Goal: Task Accomplishment & Management: Use online tool/utility

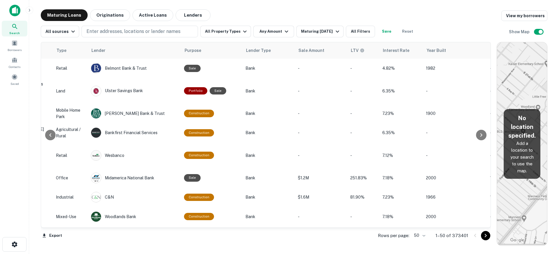
scroll to position [0, 275]
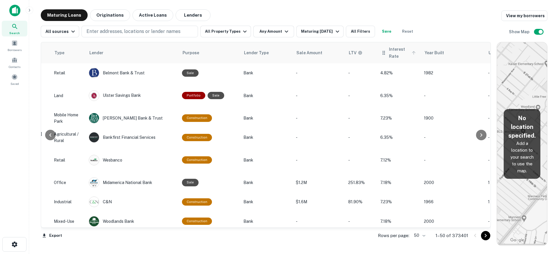
click at [401, 47] on span "Interest Rate" at bounding box center [403, 53] width 29 height 14
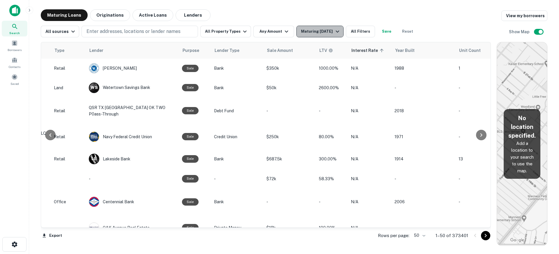
click at [330, 31] on div "Maturing [DATE]" at bounding box center [321, 31] width 40 height 7
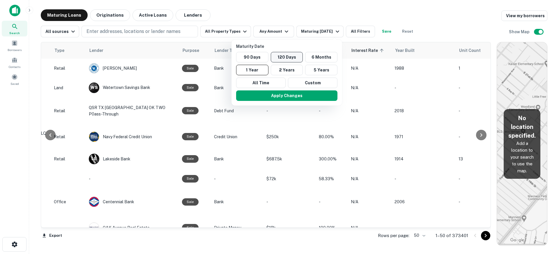
click at [288, 56] on button "120 Days" at bounding box center [287, 57] width 32 height 10
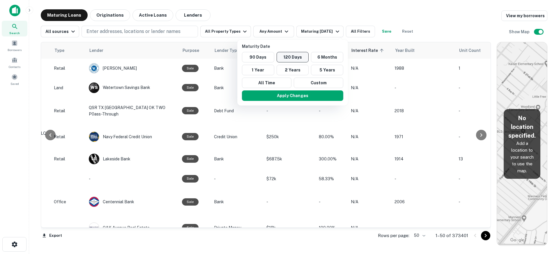
click at [300, 54] on button "120 Days" at bounding box center [293, 57] width 32 height 10
click at [307, 94] on button "Apply Changes" at bounding box center [292, 95] width 101 height 10
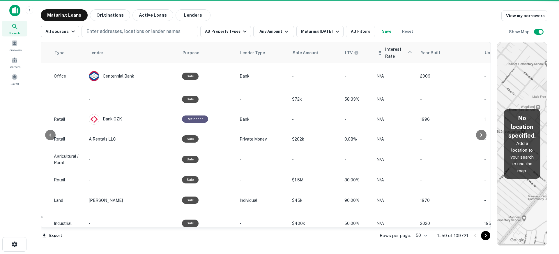
click at [395, 55] on span "Interest Rate sorted ascending" at bounding box center [399, 53] width 29 height 14
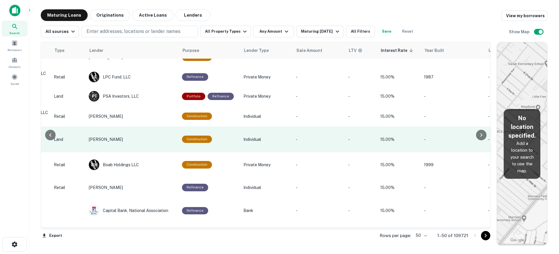
scroll to position [872, 275]
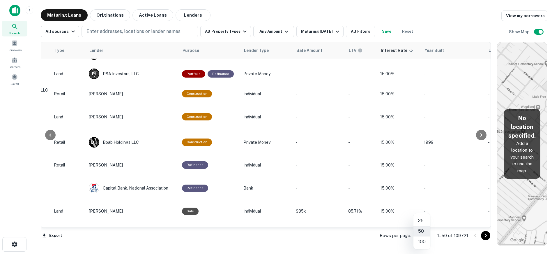
click at [422, 234] on body "Search Borrowers Contacts Saved Maturing Loans Originations Active Loans Lender…" at bounding box center [279, 127] width 559 height 254
click at [488, 234] on div at bounding box center [279, 127] width 559 height 254
click at [422, 235] on body "Search Borrowers Contacts Saved Maturing Loans Originations Active Loans Lender…" at bounding box center [279, 127] width 559 height 254
click at [422, 243] on li "100" at bounding box center [422, 241] width 17 height 10
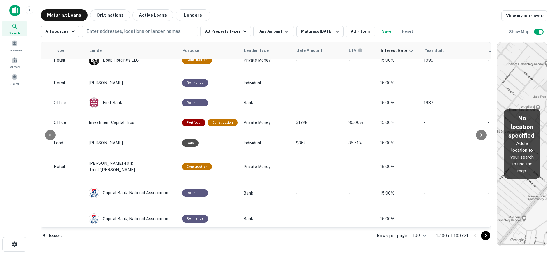
scroll to position [1105, 275]
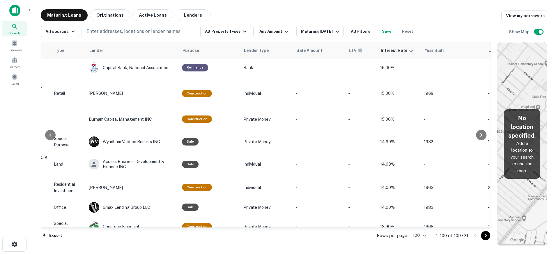
click at [486, 236] on icon "Go to next page" at bounding box center [485, 235] width 7 height 7
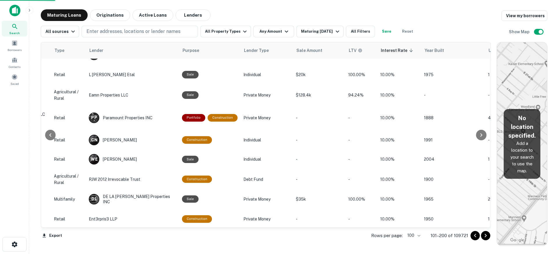
click at [484, 235] on icon "Go to next page" at bounding box center [485, 235] width 7 height 7
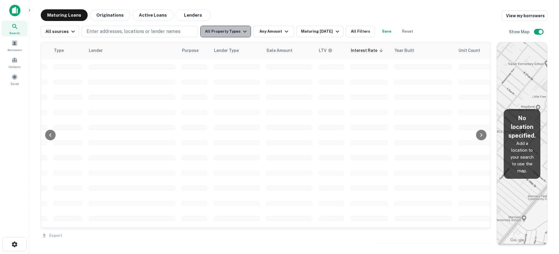
click at [233, 31] on button "All Property Types" at bounding box center [225, 32] width 51 height 12
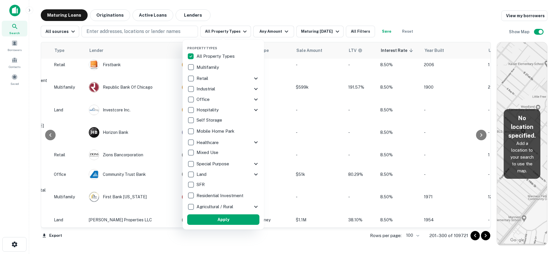
click at [362, 31] on div at bounding box center [279, 127] width 559 height 254
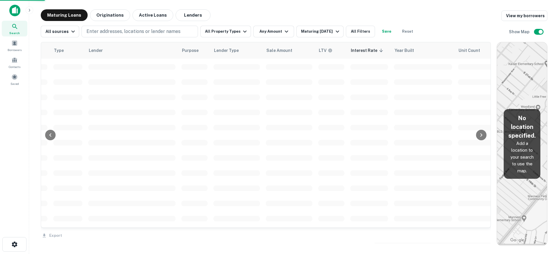
click at [362, 31] on button "All Filters" at bounding box center [360, 32] width 29 height 12
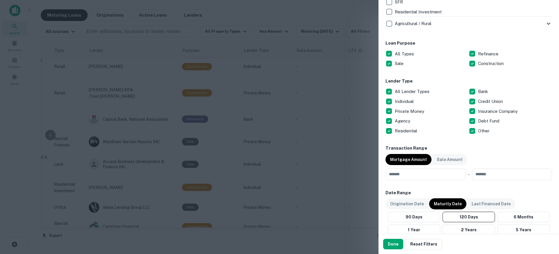
scroll to position [320, 0]
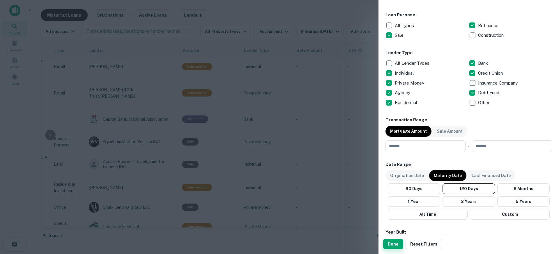
click at [395, 243] on button "Done" at bounding box center [393, 243] width 20 height 10
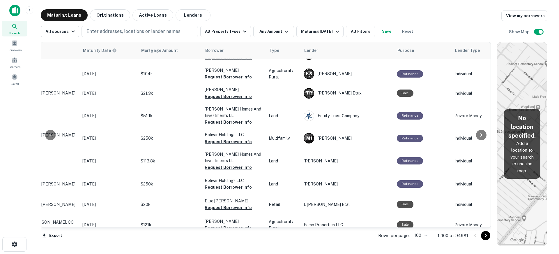
scroll to position [1309, 60]
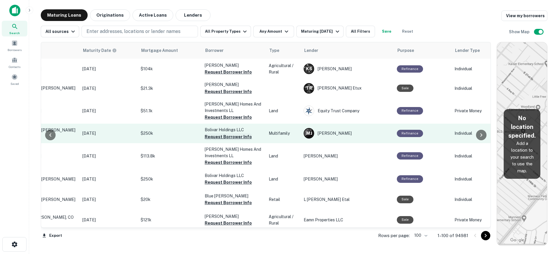
click at [225, 133] on button "Request Borrower Info" at bounding box center [228, 136] width 47 height 7
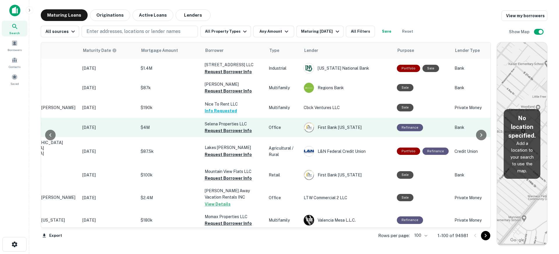
scroll to position [1923, 60]
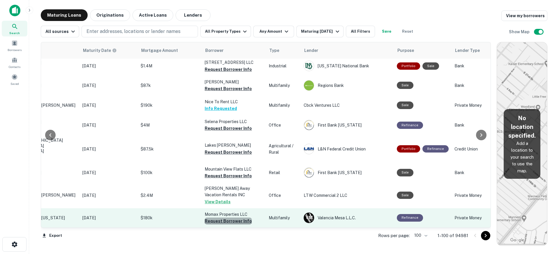
click at [235, 217] on button "Request Borrower Info" at bounding box center [228, 220] width 47 height 7
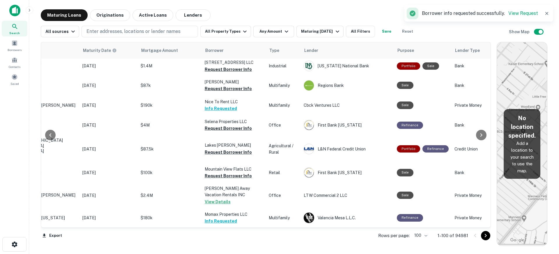
click at [485, 236] on icon "Go to next page" at bounding box center [485, 235] width 7 height 7
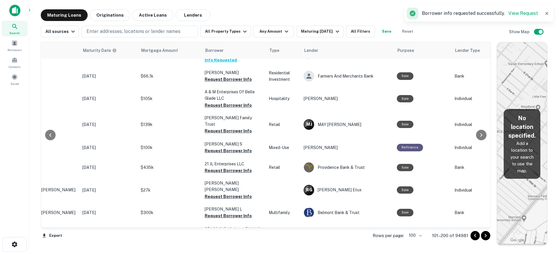
scroll to position [1526, 60]
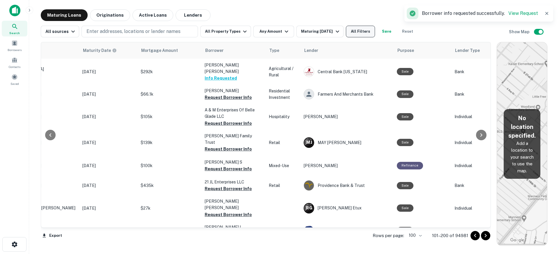
click at [368, 32] on button "All Filters" at bounding box center [360, 32] width 29 height 12
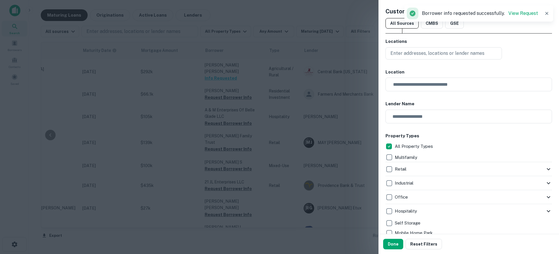
click at [405, 154] on p "Multifamily" at bounding box center [407, 157] width 24 height 7
click at [415, 156] on p "Multifamily" at bounding box center [407, 157] width 24 height 7
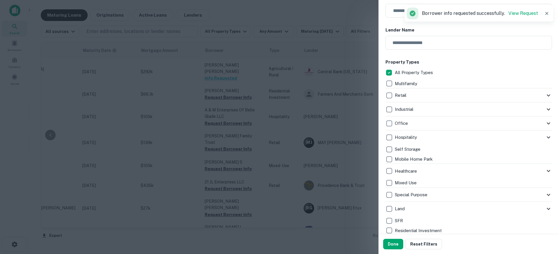
scroll to position [87, 0]
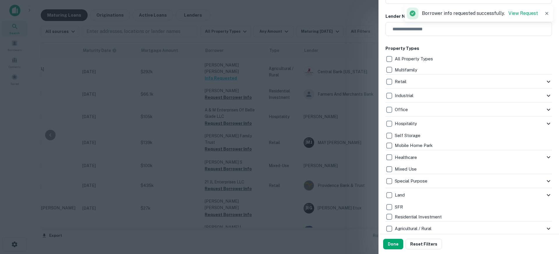
click at [407, 65] on div "Multifamily" at bounding box center [469, 70] width 167 height 10
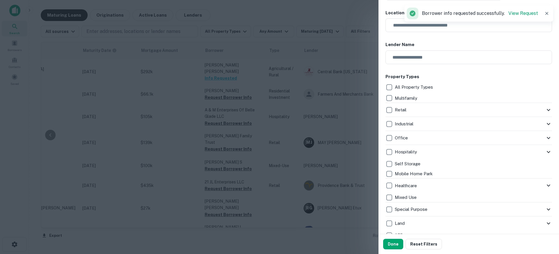
scroll to position [58, 0]
click at [398, 245] on button "Done" at bounding box center [393, 243] width 20 height 10
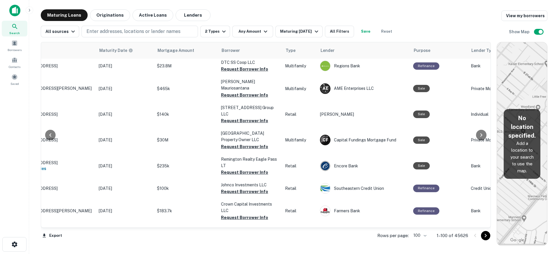
scroll to position [1934, 43]
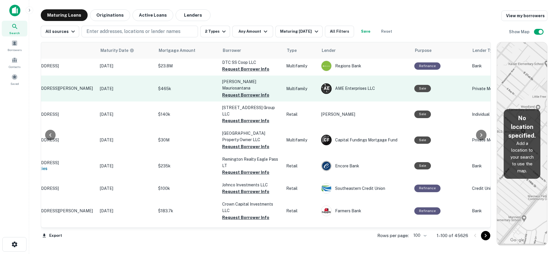
click at [251, 98] on button "Request Borrower Info" at bounding box center [245, 94] width 47 height 7
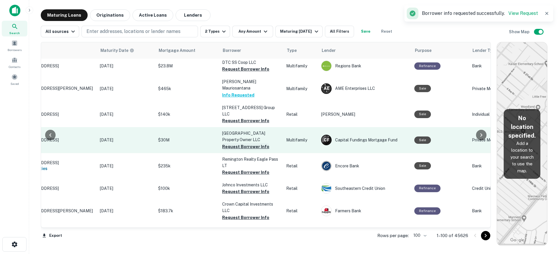
scroll to position [1817, 43]
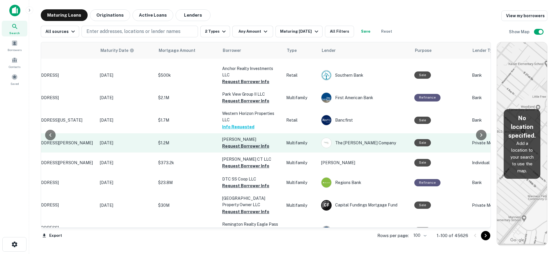
click at [236, 149] on button "Request Borrower Info" at bounding box center [245, 145] width 47 height 7
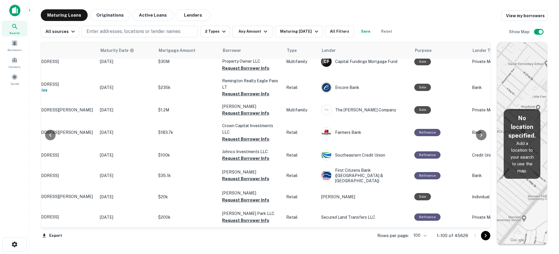
scroll to position [2063, 43]
click at [489, 239] on div at bounding box center [481, 235] width 20 height 9
click at [487, 237] on icon "Go to next page" at bounding box center [485, 235] width 7 height 7
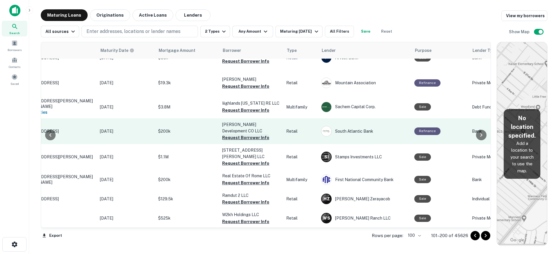
scroll to position [1713, 43]
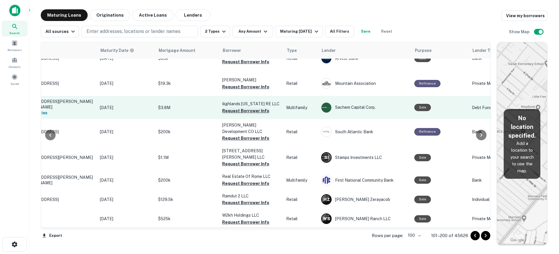
click at [252, 114] on button "Request Borrower Info" at bounding box center [245, 110] width 47 height 7
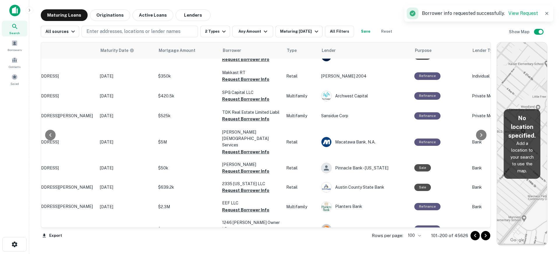
scroll to position [1480, 43]
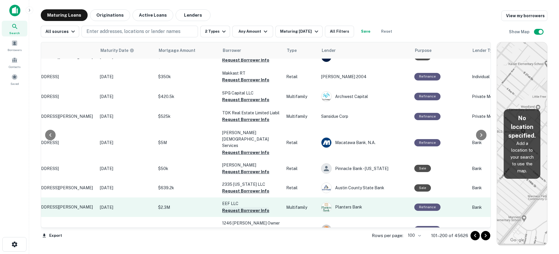
click at [249, 207] on button "Request Borrower Info" at bounding box center [245, 210] width 47 height 7
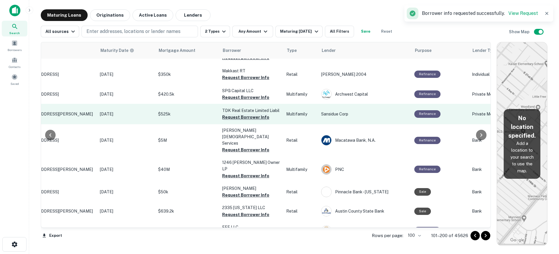
click at [251, 114] on p "TDK Real Estate Limited Liabil" at bounding box center [251, 110] width 58 height 6
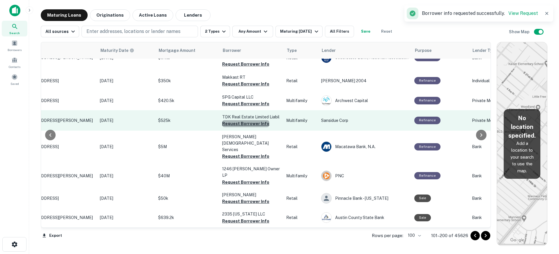
click at [249, 126] on button "Request Borrower Info" at bounding box center [245, 123] width 47 height 7
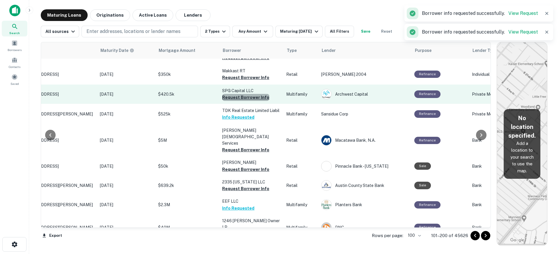
click at [255, 101] on button "Request Borrower Info" at bounding box center [245, 97] width 47 height 7
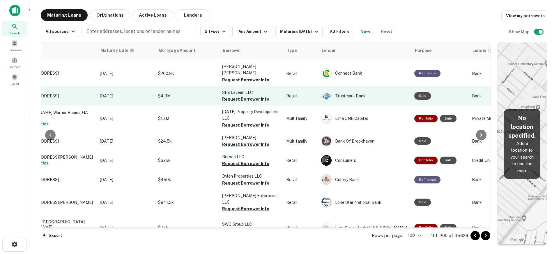
scroll to position [87, 43]
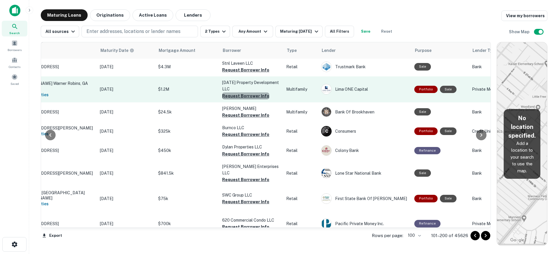
click at [254, 99] on button "Request Borrower Info" at bounding box center [245, 95] width 47 height 7
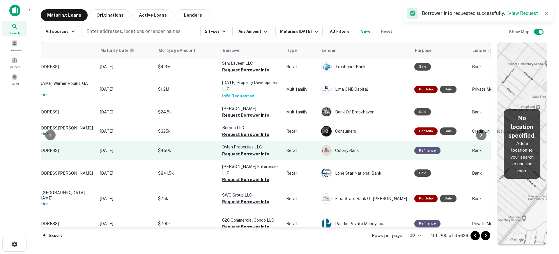
scroll to position [0, 43]
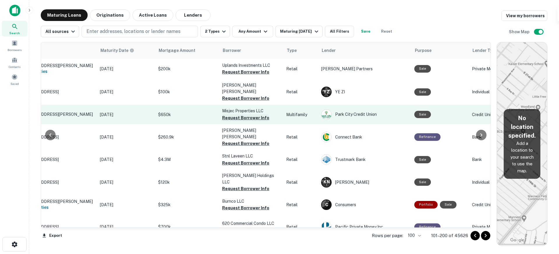
click at [248, 114] on button "Request Borrower Info" at bounding box center [245, 117] width 47 height 7
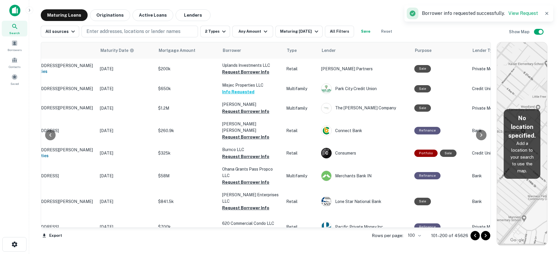
scroll to position [315, 43]
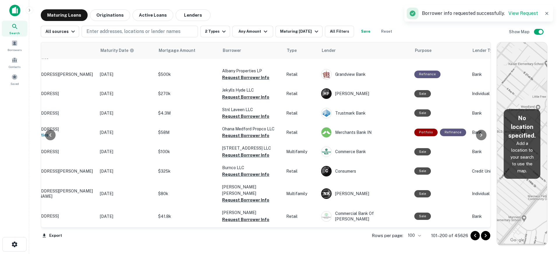
click at [485, 234] on icon "Go to next page" at bounding box center [485, 235] width 7 height 7
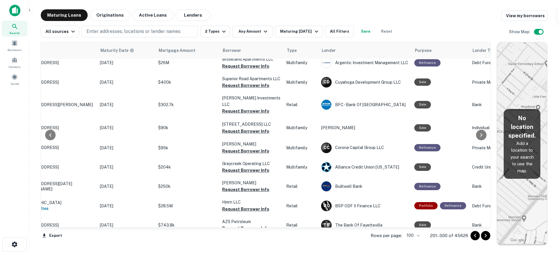
scroll to position [1072, 43]
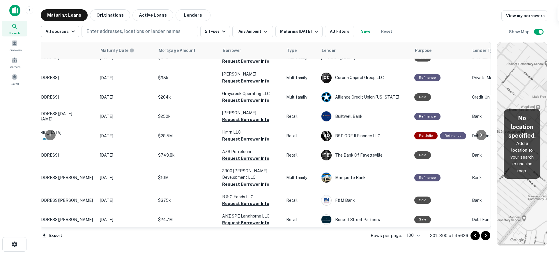
click at [248, 19] on button "Request Borrower Info" at bounding box center [245, 15] width 47 height 7
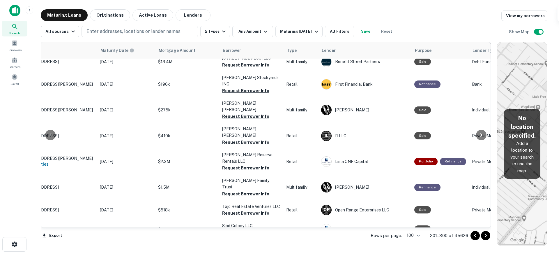
scroll to position [1305, 43]
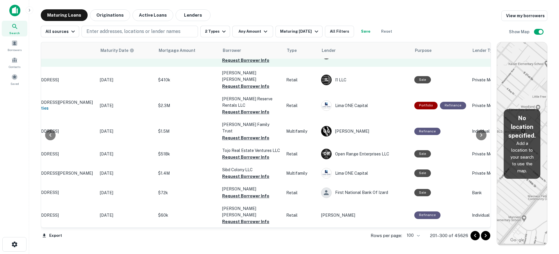
click at [247, 57] on p "[PERSON_NAME] [PERSON_NAME]" at bounding box center [251, 50] width 58 height 13
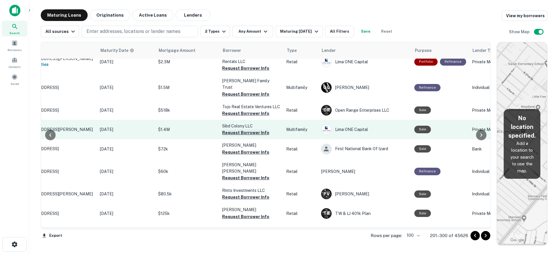
scroll to position [1363, 43]
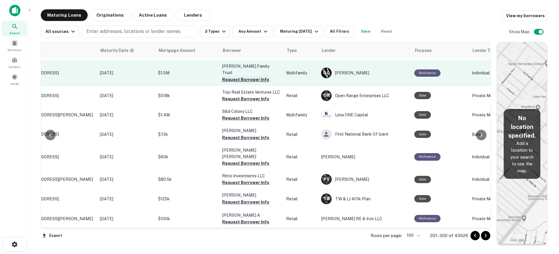
click at [250, 83] on button "Request Borrower Info" at bounding box center [245, 79] width 47 height 7
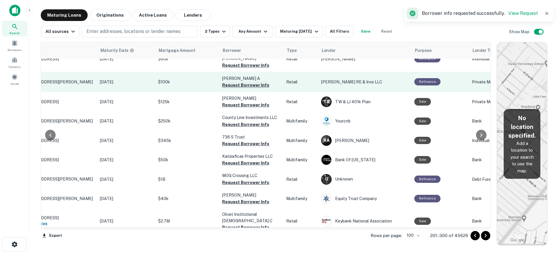
scroll to position [1509, 43]
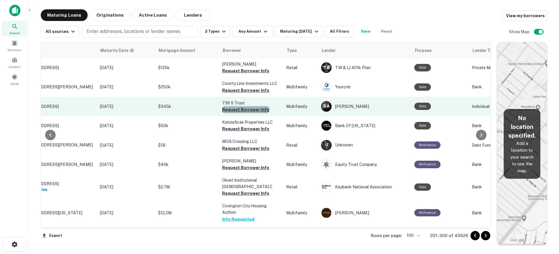
click at [248, 113] on button "Request Borrower Info" at bounding box center [245, 109] width 47 height 7
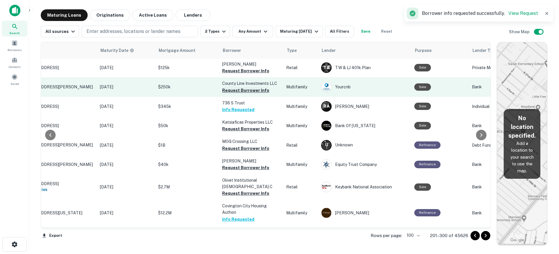
click at [251, 94] on button "Request Borrower Info" at bounding box center [245, 90] width 47 height 7
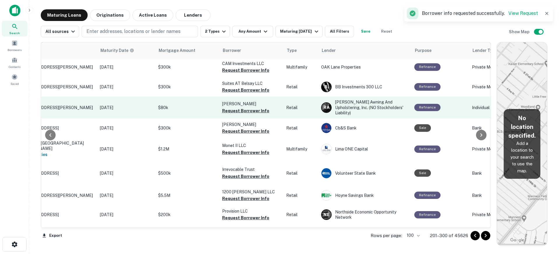
scroll to position [1771, 43]
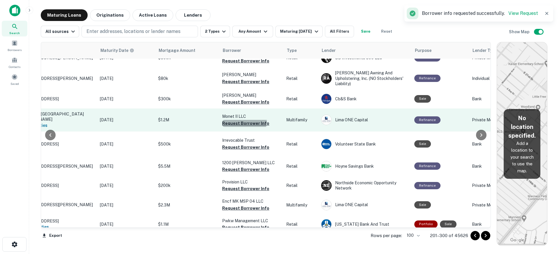
click at [240, 127] on button "Request Borrower Info" at bounding box center [245, 123] width 47 height 7
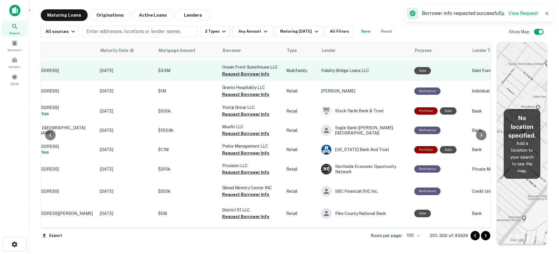
scroll to position [1916, 43]
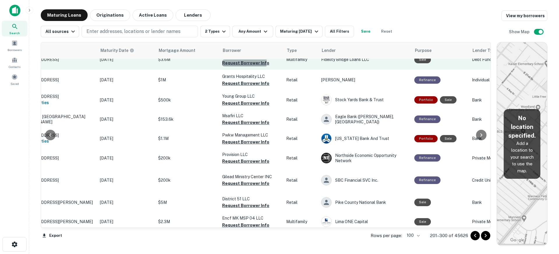
click at [242, 66] on button "Request Borrower Info" at bounding box center [245, 62] width 47 height 7
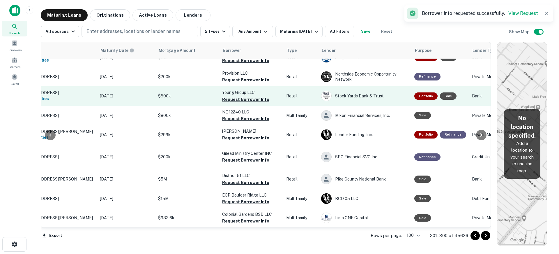
scroll to position [2048, 43]
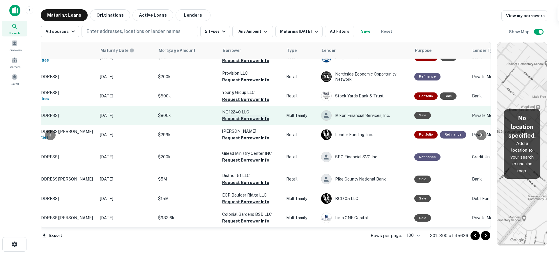
click at [241, 122] on button "Request Borrower Info" at bounding box center [245, 118] width 47 height 7
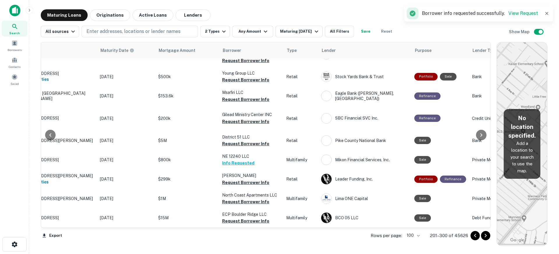
scroll to position [2057, 43]
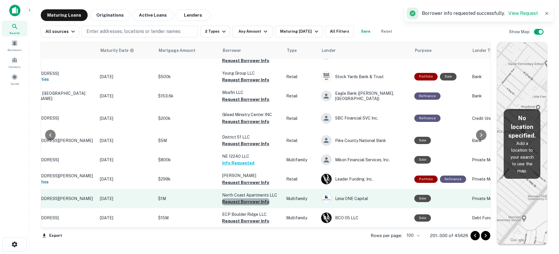
click at [247, 198] on button "Request Borrower Info" at bounding box center [245, 201] width 47 height 7
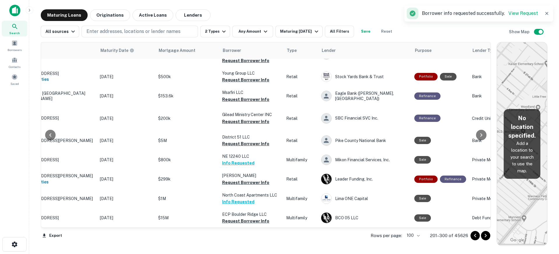
click at [484, 237] on icon "Go to next page" at bounding box center [485, 235] width 7 height 7
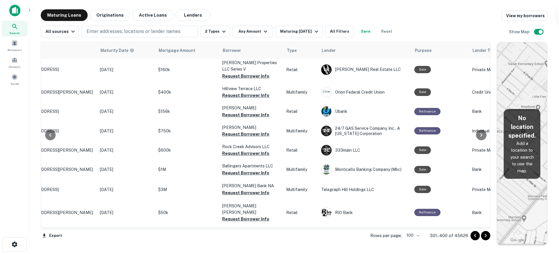
scroll to position [1505, 43]
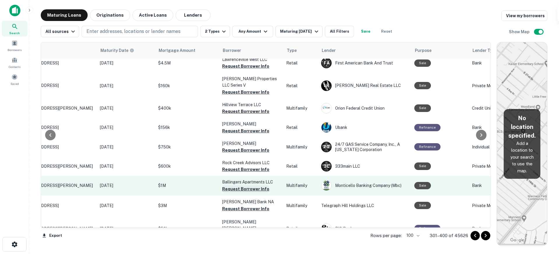
click at [248, 185] on button "Request Borrower Info" at bounding box center [245, 188] width 47 height 7
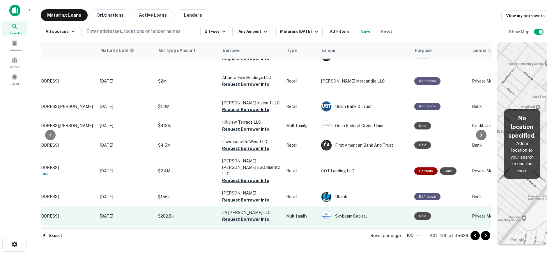
scroll to position [1368, 43]
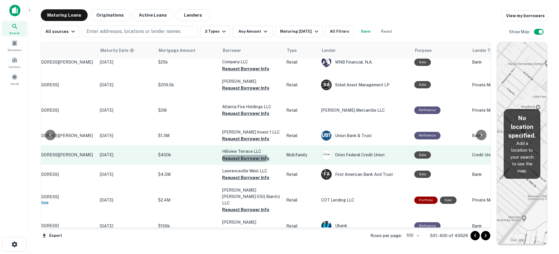
click at [242, 155] on button "Request Borrower Info" at bounding box center [245, 158] width 47 height 7
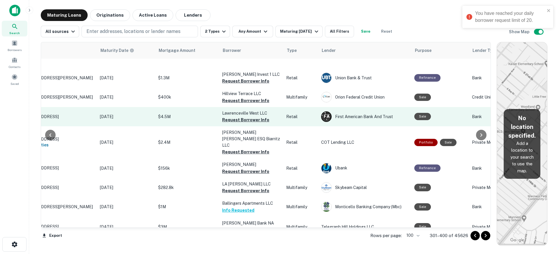
scroll to position [1427, 43]
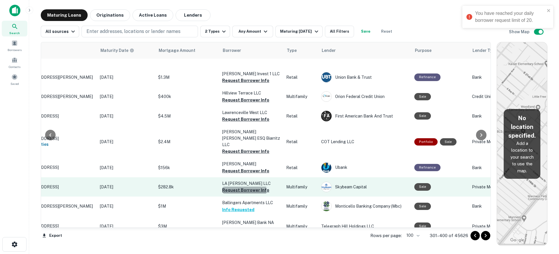
click at [241, 186] on button "Request Borrower Info" at bounding box center [245, 189] width 47 height 7
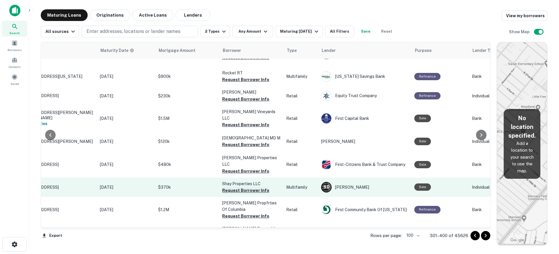
scroll to position [844, 43]
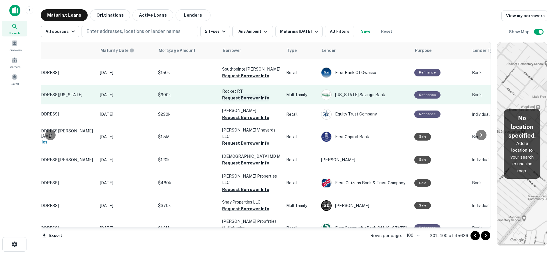
click at [255, 101] on button "Request Borrower Info" at bounding box center [245, 97] width 47 height 7
